Goal: Check status

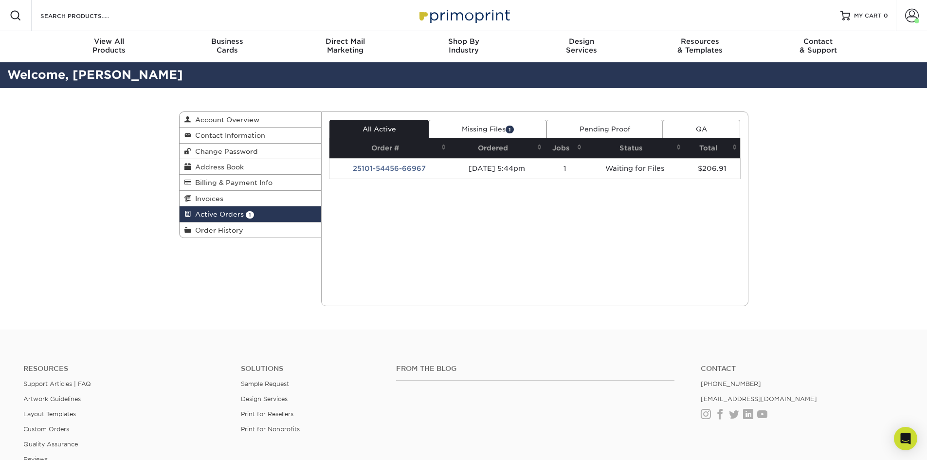
click at [518, 129] on link "Missing Files 1" at bounding box center [488, 129] width 118 height 18
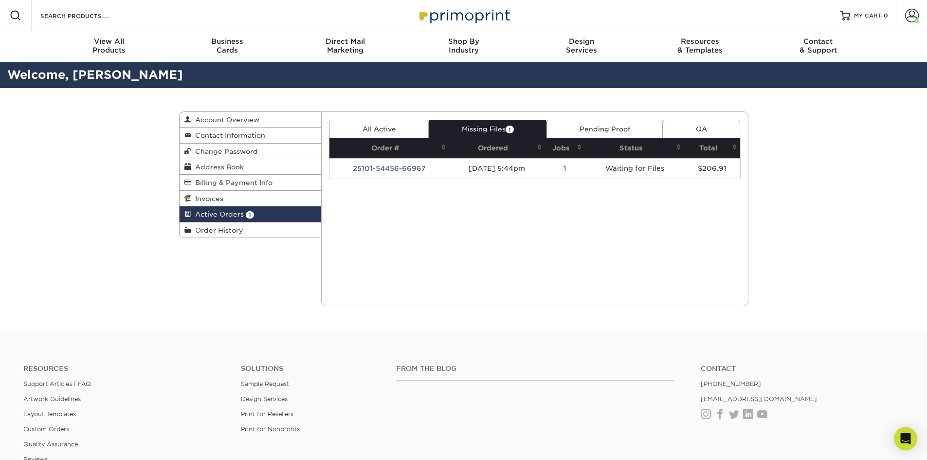
click at [501, 119] on div "Current Orders 1 Active 1 Missing Files" at bounding box center [534, 208] width 427 height 195
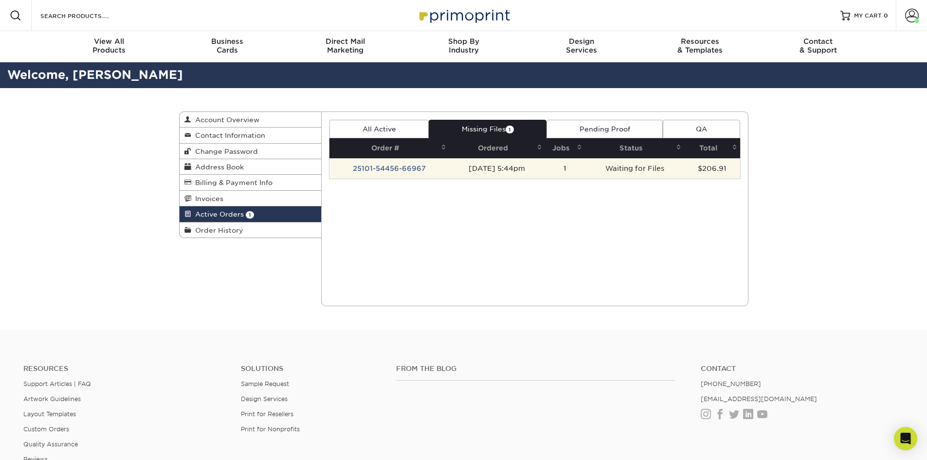
click at [402, 169] on td "25101-54456-66967" at bounding box center [389, 168] width 120 height 20
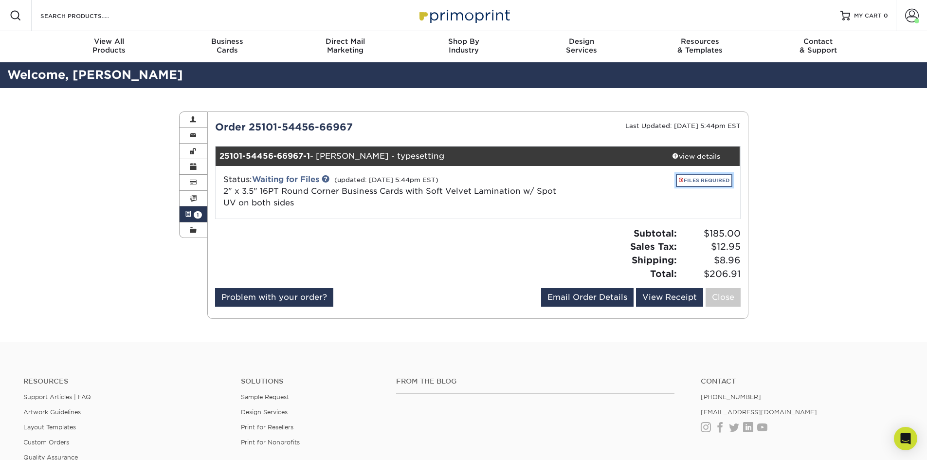
click at [526, 184] on link "FILES REQUIRED" at bounding box center [704, 180] width 56 height 13
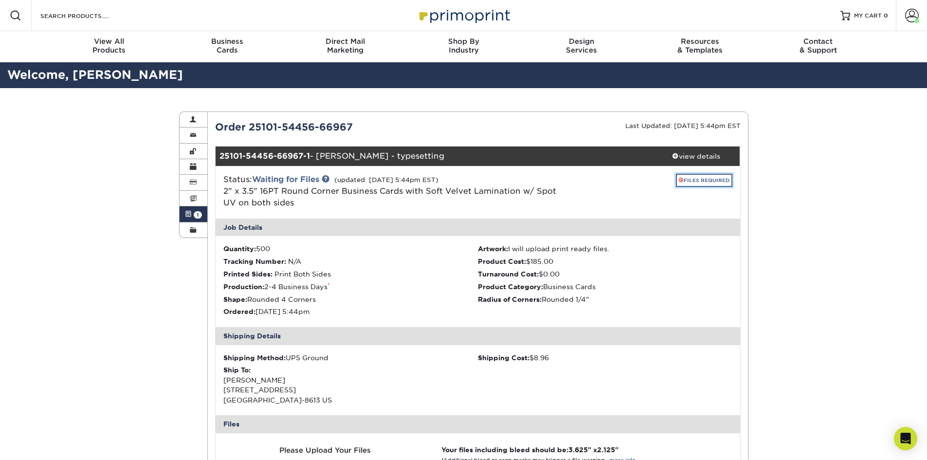
click at [526, 184] on link "FILES REQUIRED" at bounding box center [704, 180] width 56 height 13
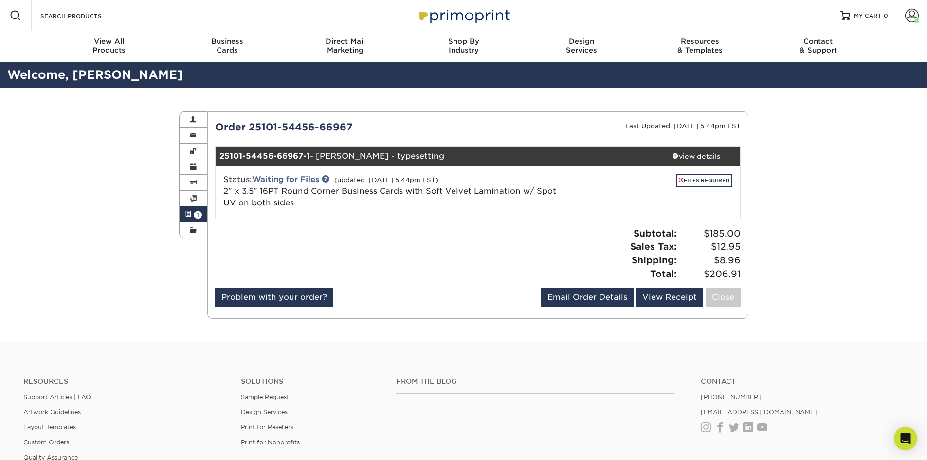
click at [186, 211] on span at bounding box center [188, 214] width 7 height 8
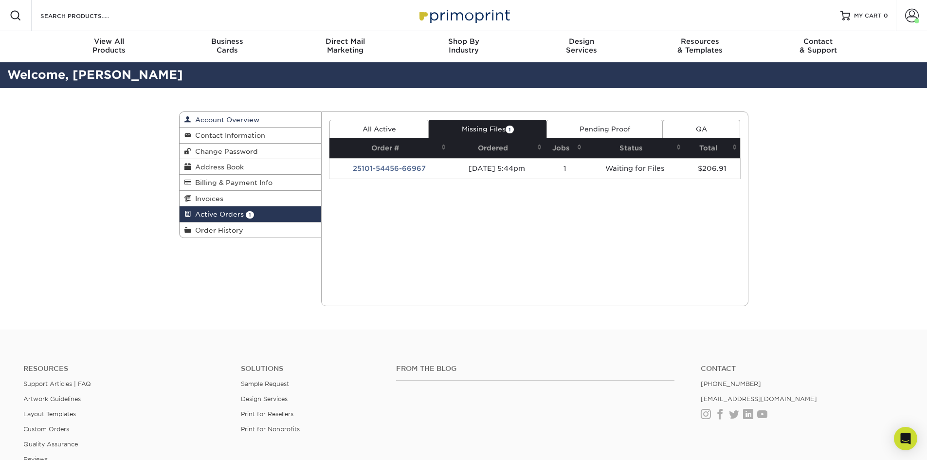
click at [241, 120] on span "Account Overview" at bounding box center [225, 120] width 68 height 8
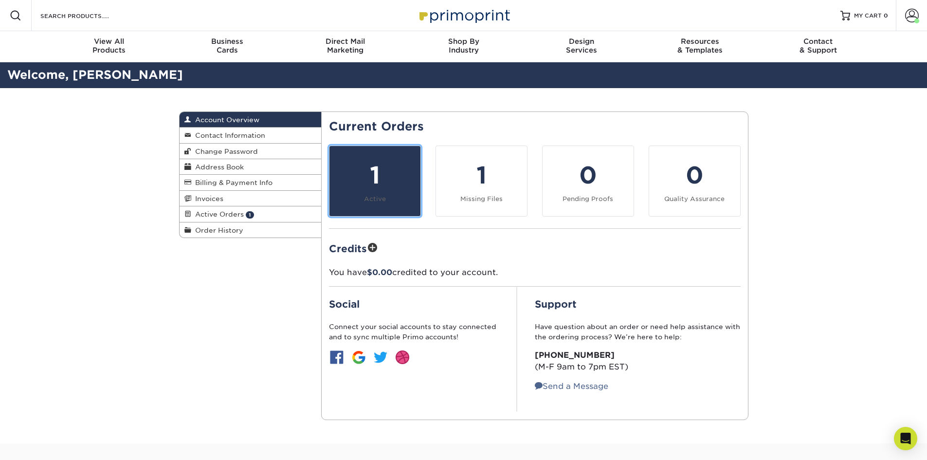
click at [367, 190] on div "1" at bounding box center [374, 175] width 79 height 35
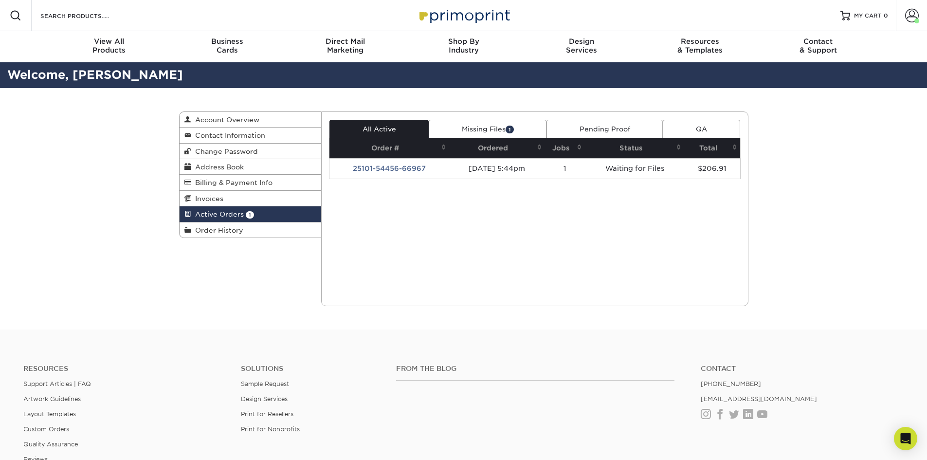
click at [174, 328] on div "Active Orders Account Overview Contact Information Change Password Address Book…" at bounding box center [464, 208] width 584 height 241
click at [212, 285] on div "Active Orders Account Overview Contact Information Change Password Address Book…" at bounding box center [464, 208] width 584 height 241
